Goal: Check status: Check status

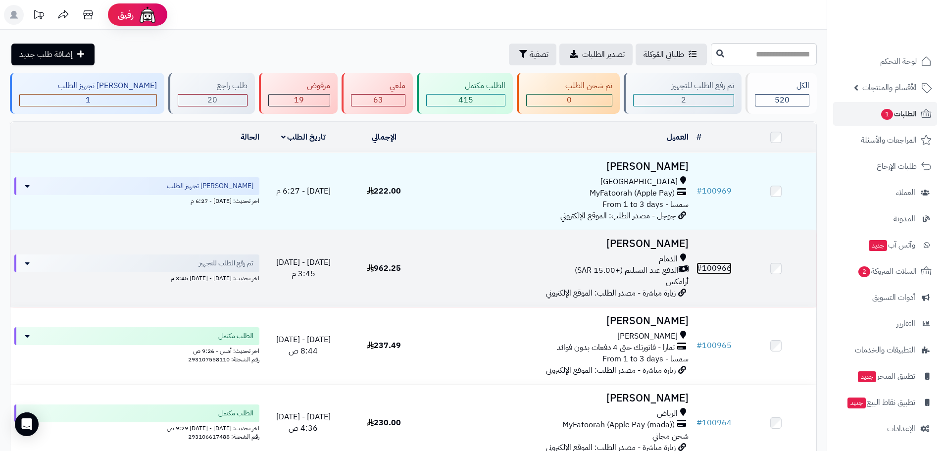
click at [706, 268] on link "# 100966" at bounding box center [714, 268] width 35 height 12
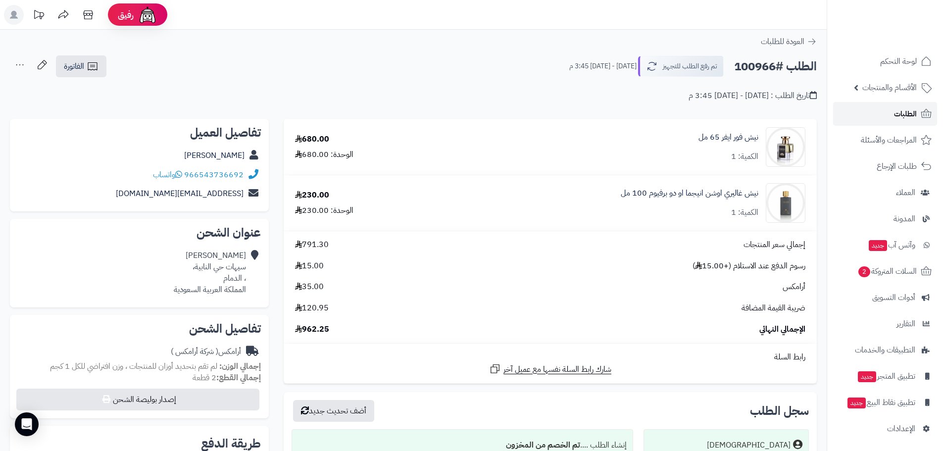
click at [902, 112] on span "الطلبات" at bounding box center [905, 114] width 23 height 14
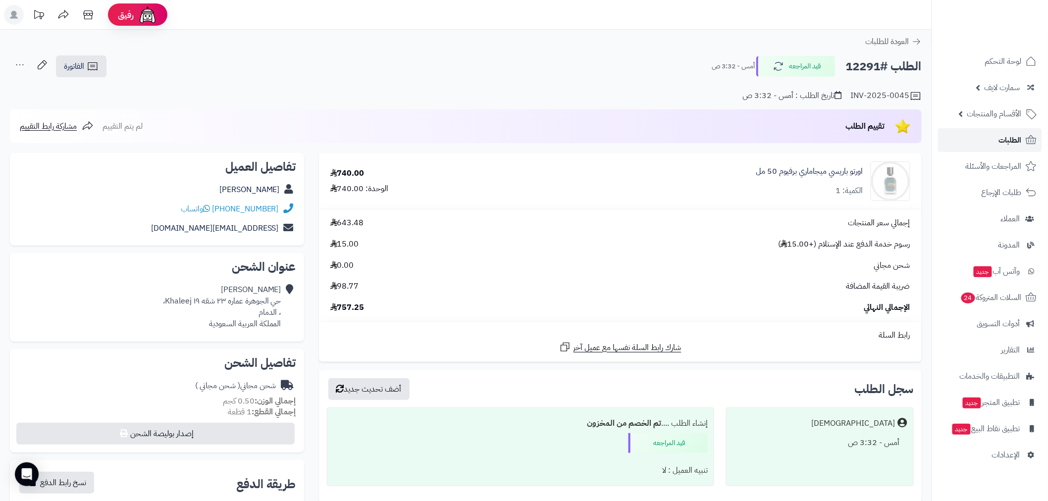
drag, startPoint x: 0, startPoint y: 0, endPoint x: 1004, endPoint y: 137, distance: 1013.2
click at [1004, 137] on span "الطلبات" at bounding box center [1010, 140] width 23 height 14
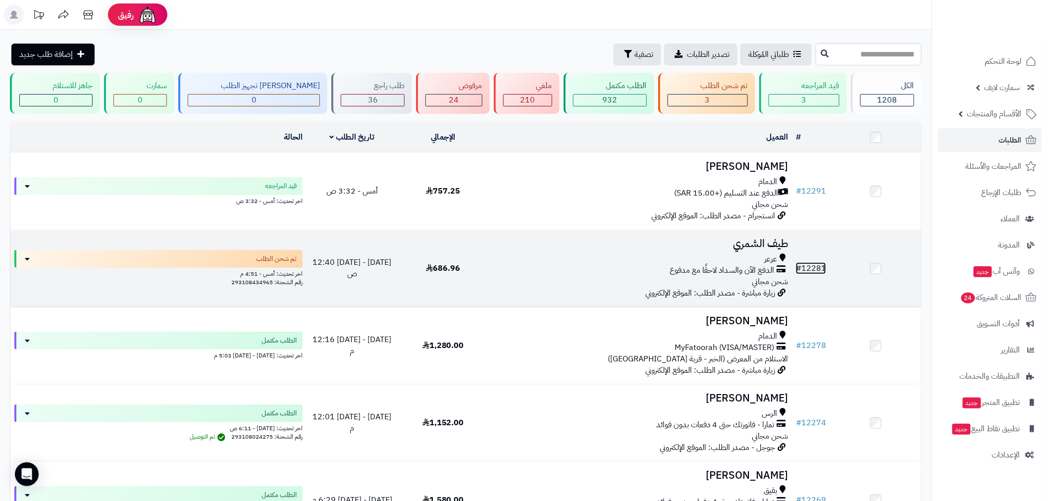
click at [812, 264] on link "# 12281" at bounding box center [811, 268] width 30 height 12
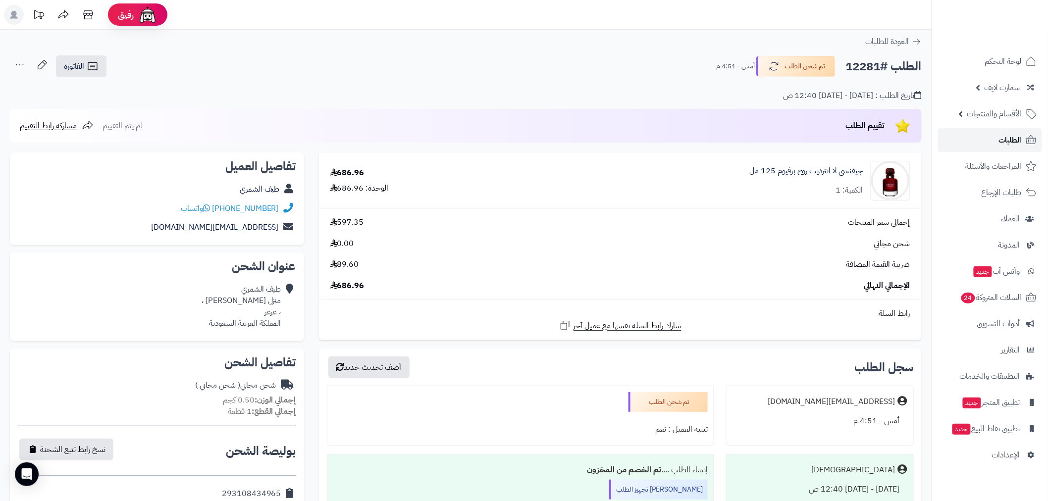
click at [1011, 139] on span "الطلبات" at bounding box center [1010, 140] width 23 height 14
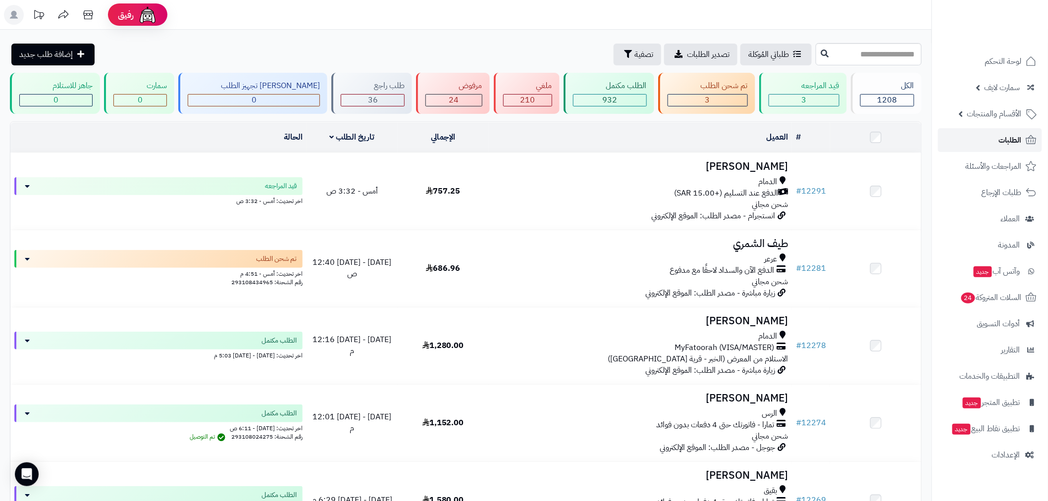
click at [1011, 144] on span "الطلبات" at bounding box center [1010, 140] width 23 height 14
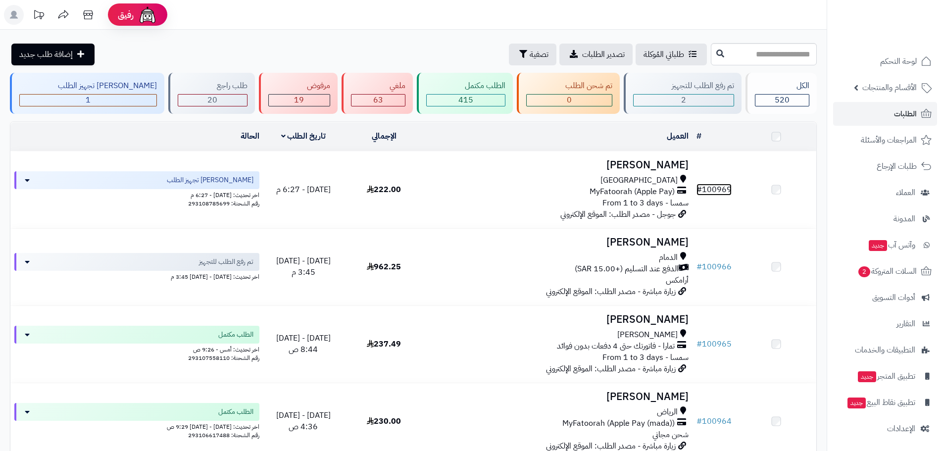
click at [717, 188] on link "# 100969" at bounding box center [714, 190] width 35 height 12
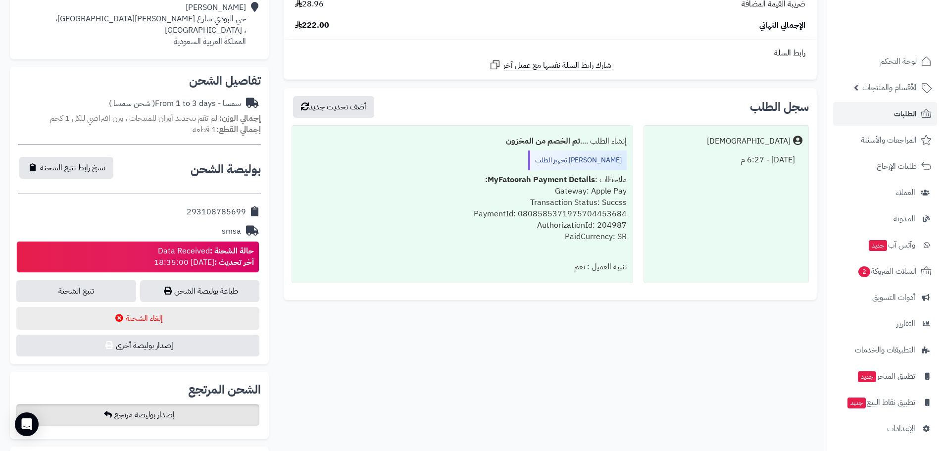
scroll to position [347, 0]
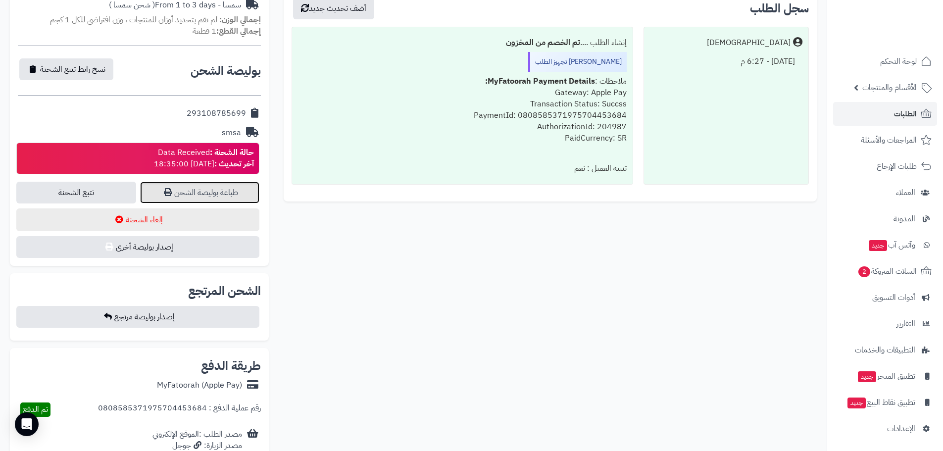
click at [215, 196] on link "طباعة بوليصة الشحن" at bounding box center [200, 193] width 120 height 22
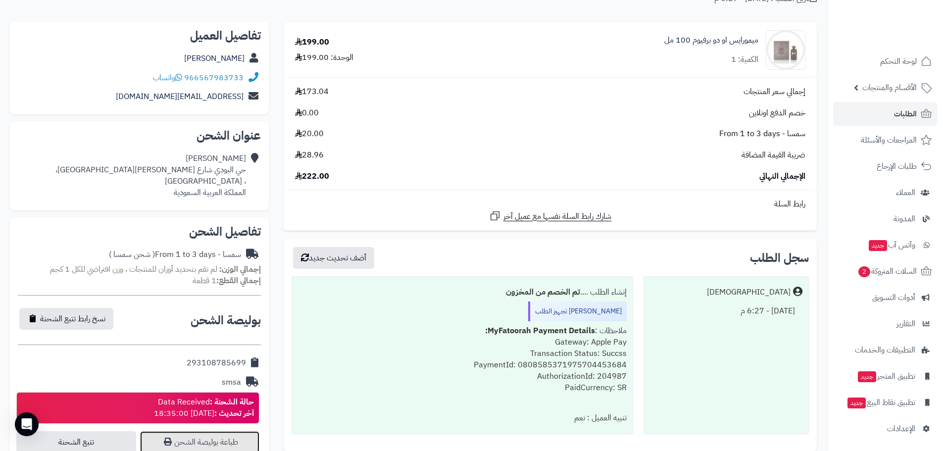
scroll to position [0, 0]
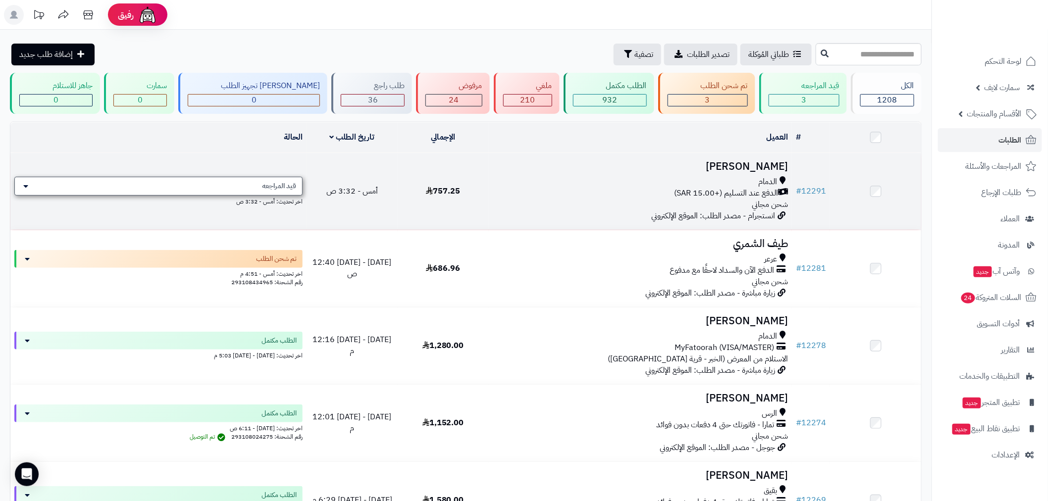
click at [280, 184] on span "قيد المراجعه" at bounding box center [279, 186] width 34 height 10
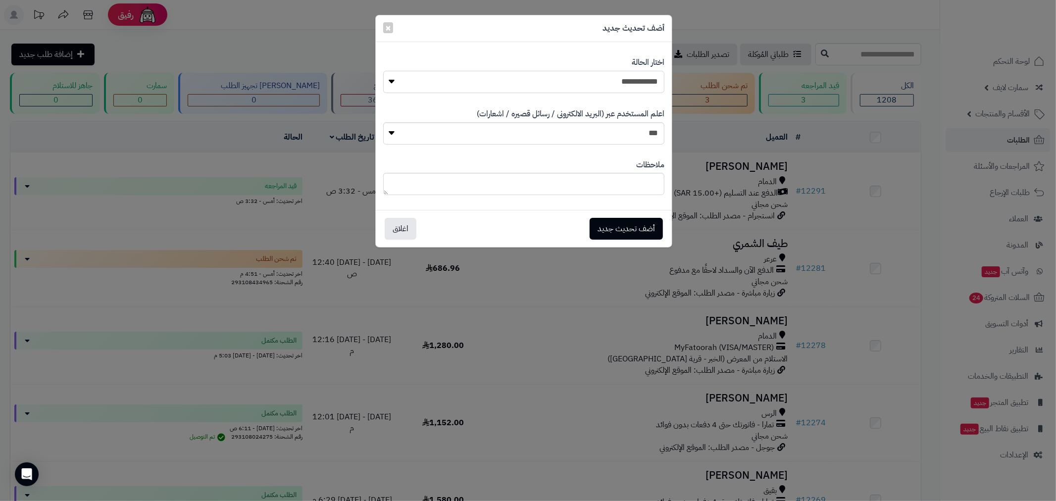
click at [580, 86] on select "**********" at bounding box center [523, 82] width 281 height 22
select select "*"
click at [383, 71] on select "**********" at bounding box center [523, 82] width 281 height 22
click at [632, 229] on button "أضف تحديث جديد" at bounding box center [626, 228] width 73 height 22
